Goal: Task Accomplishment & Management: Manage account settings

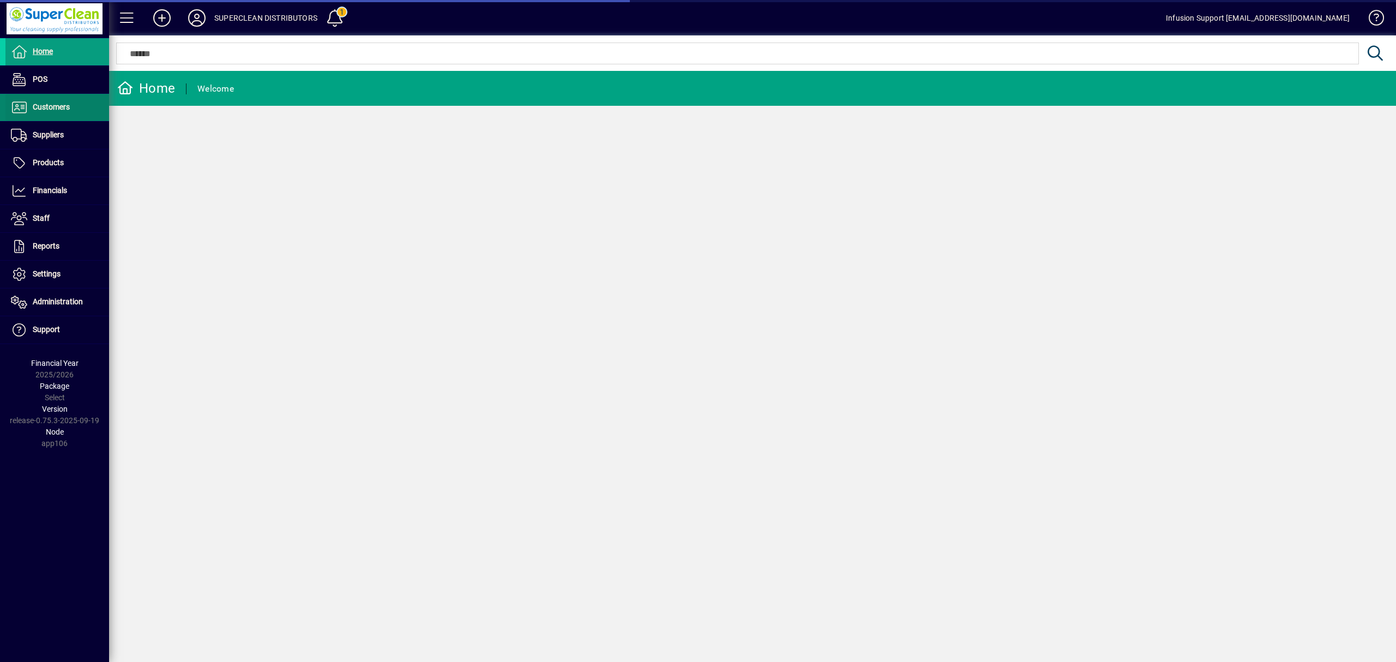
click at [53, 105] on span "Customers" at bounding box center [51, 107] width 37 height 9
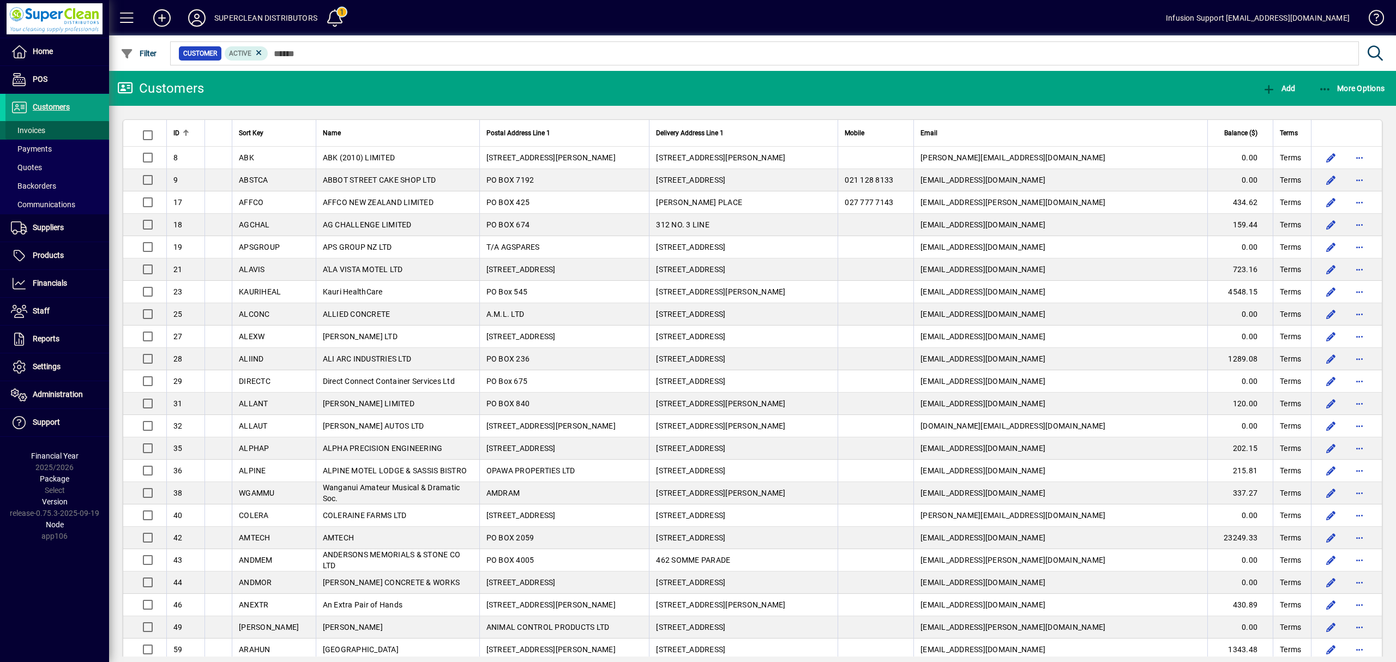
click at [43, 129] on span "Invoices" at bounding box center [28, 130] width 34 height 9
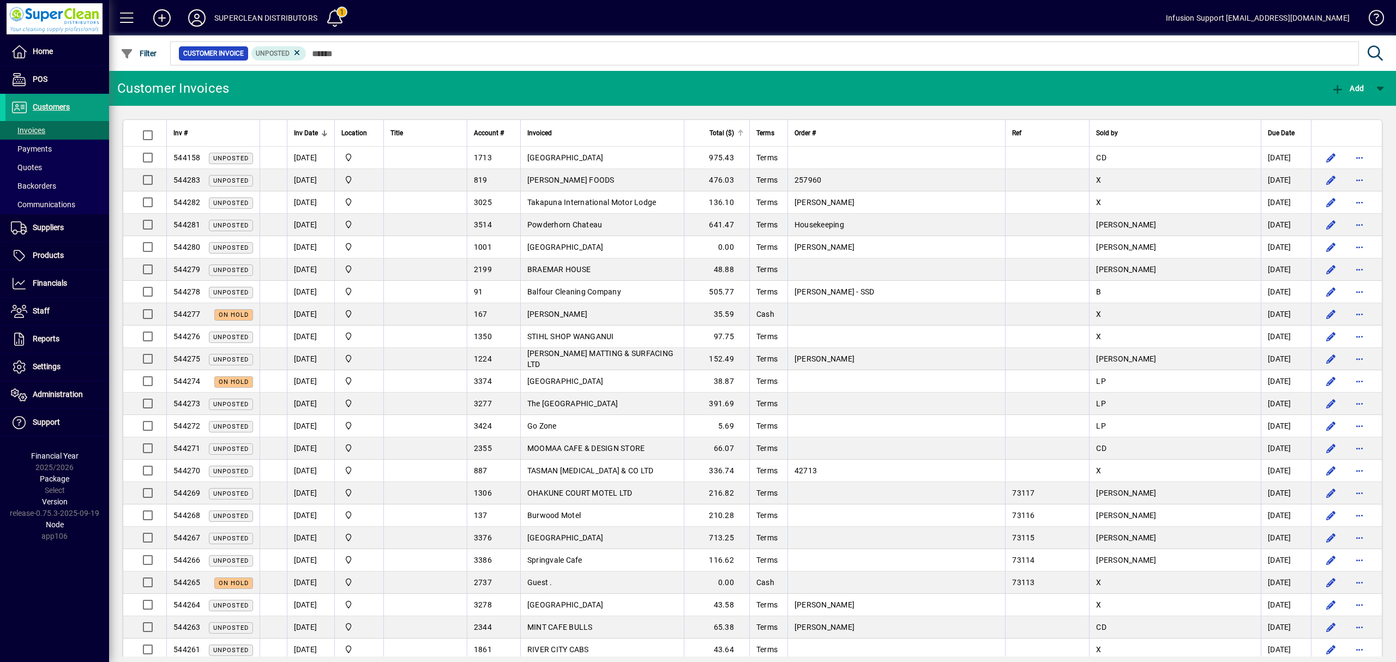
click at [734, 138] on span "Total ($)" at bounding box center [722, 133] width 25 height 12
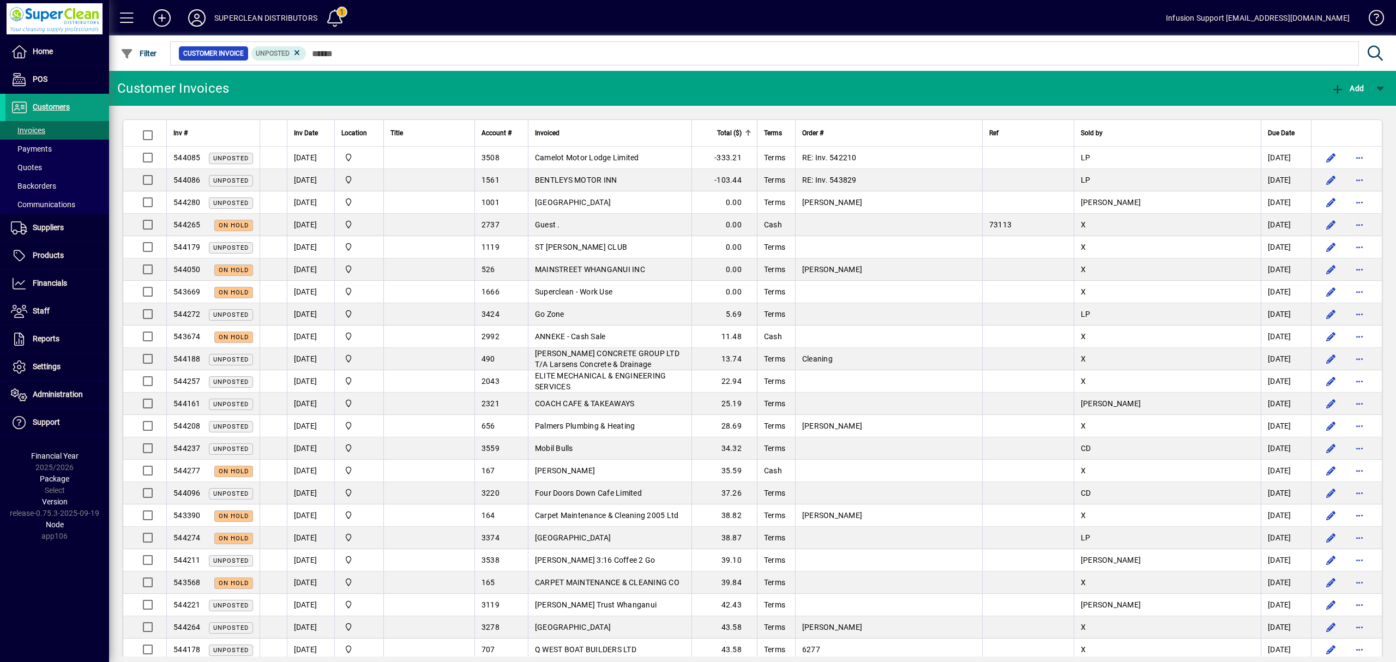
click at [742, 135] on span "Total ($)" at bounding box center [729, 133] width 25 height 12
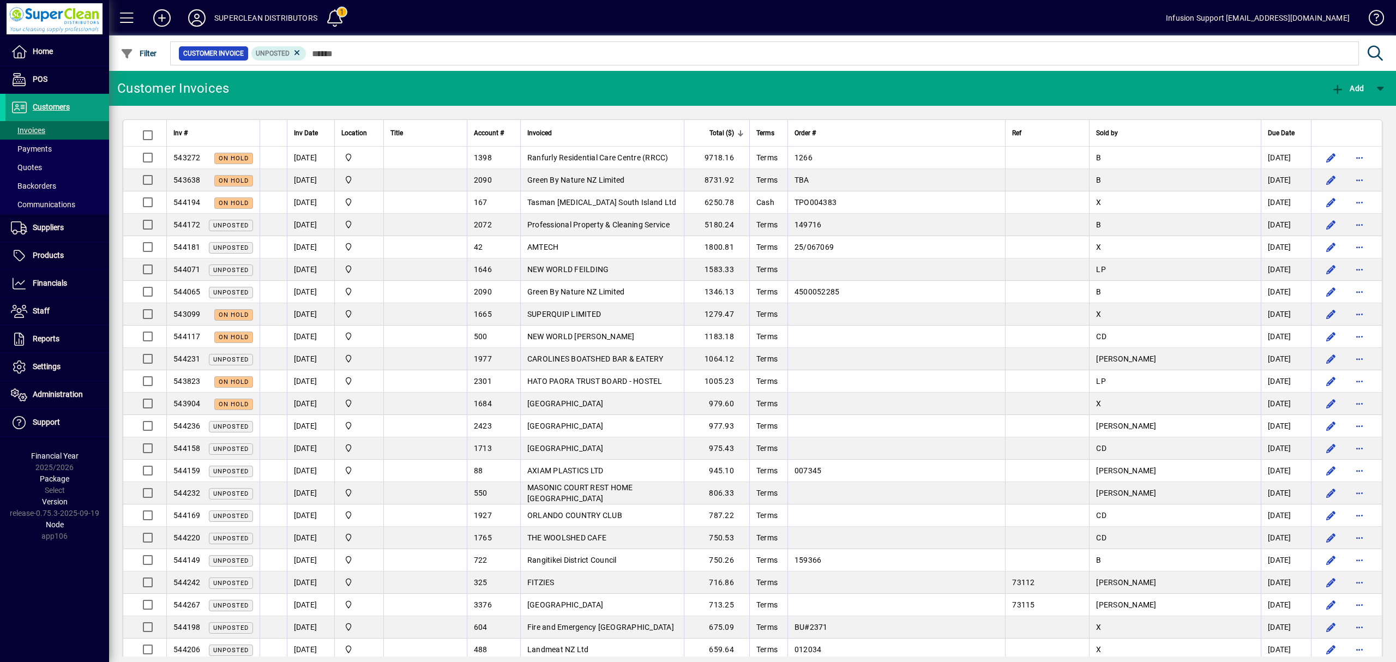
click at [190, 14] on icon at bounding box center [197, 17] width 22 height 17
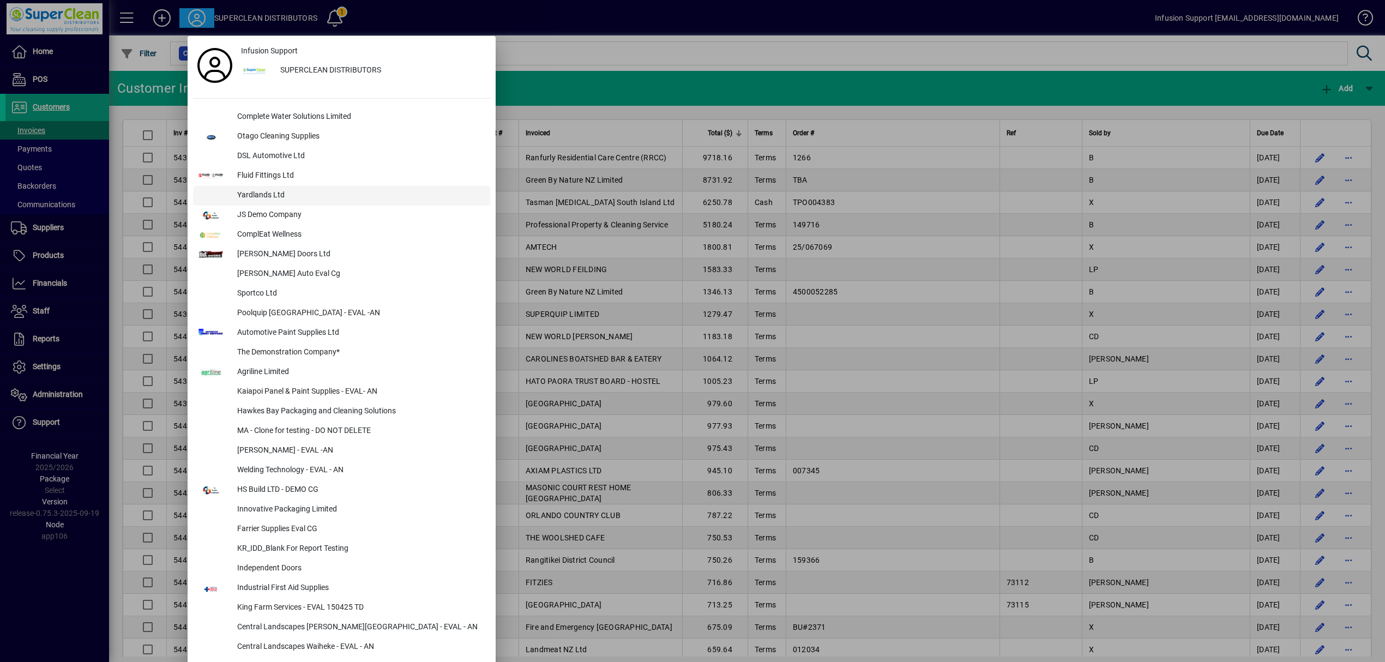
click at [278, 193] on div "Yardlands Ltd" at bounding box center [360, 196] width 262 height 20
